Goal: Information Seeking & Learning: Learn about a topic

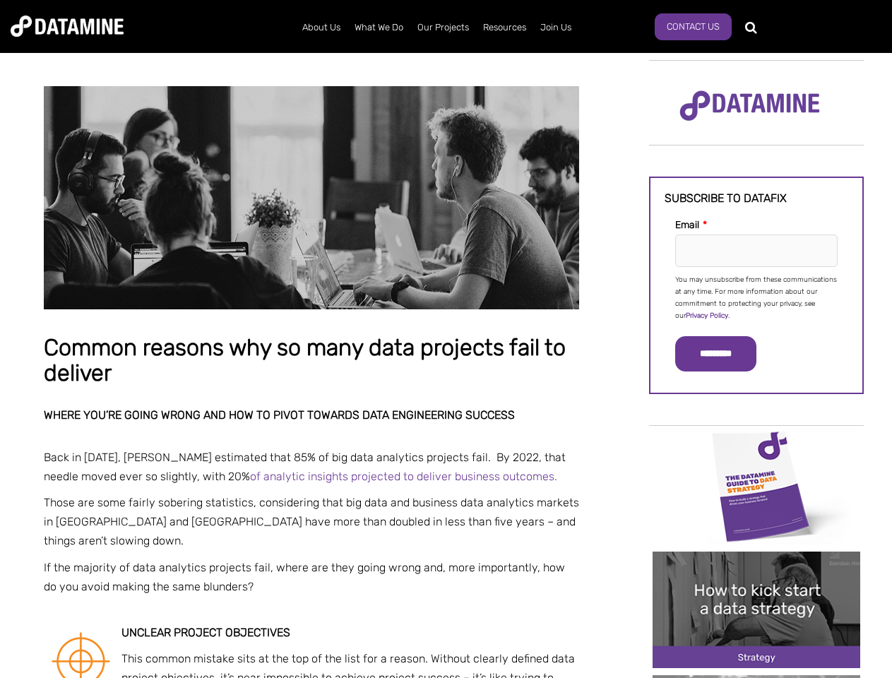
click at [756, 296] on p "You may unsubscribe from these communications at any time. For more information…" at bounding box center [756, 298] width 162 height 48
click at [724, 354] on input "*********" at bounding box center [715, 353] width 81 height 35
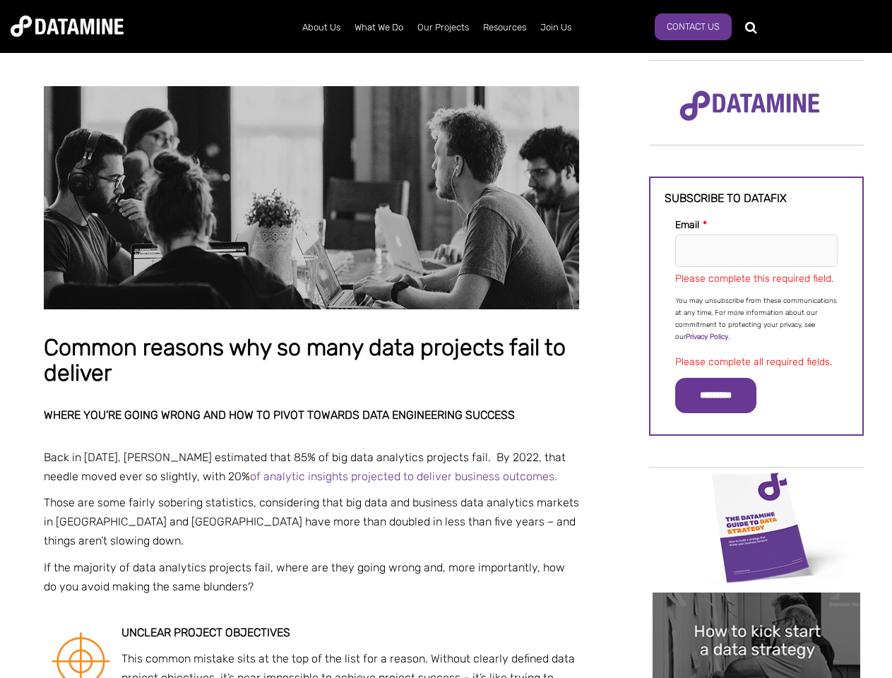
click at [756, 485] on img "Image grid with {{ image_count }} images." at bounding box center [756, 527] width 208 height 116
click at [756, 485] on div "✕" at bounding box center [446, 339] width 892 height 678
click at [756, 609] on div "✕" at bounding box center [446, 339] width 892 height 678
click at [756, 609] on img "Image grid with {{ image_count }} images." at bounding box center [756, 650] width 208 height 116
click at [756, 676] on div "✕" at bounding box center [446, 339] width 892 height 678
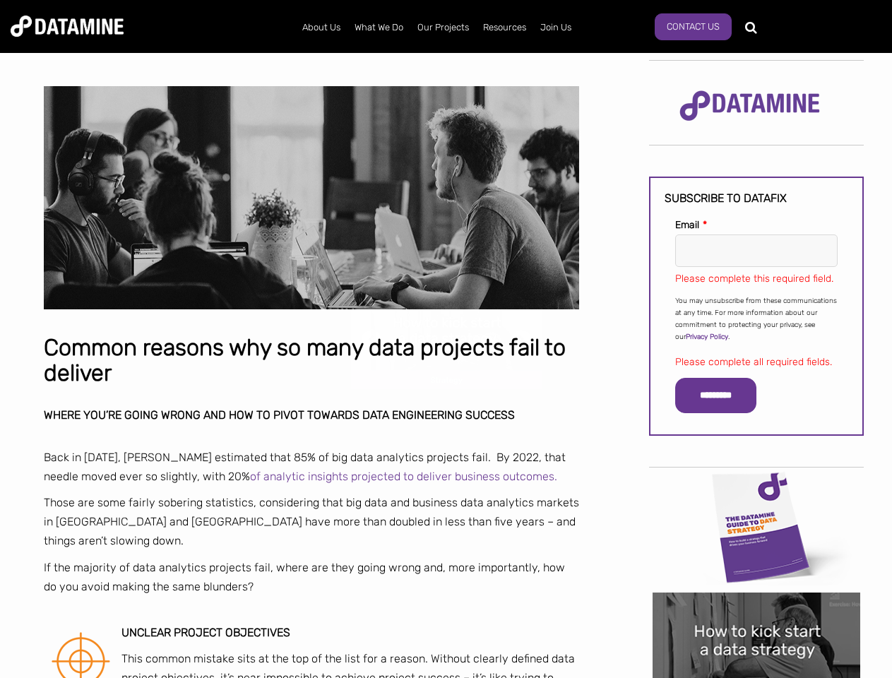
click at [756, 676] on div "✕" at bounding box center [446, 339] width 892 height 678
